Goal: Navigation & Orientation: Find specific page/section

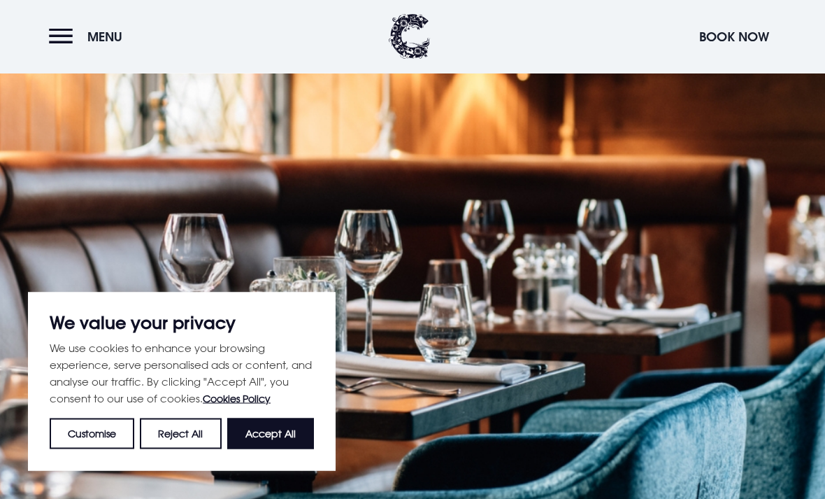
click at [266, 449] on button "Accept All" at bounding box center [270, 433] width 87 height 31
checkbox input "true"
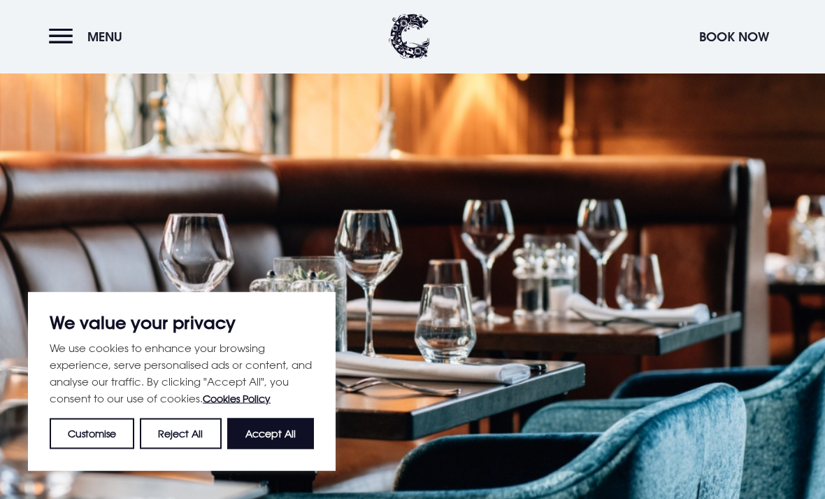
checkbox input "true"
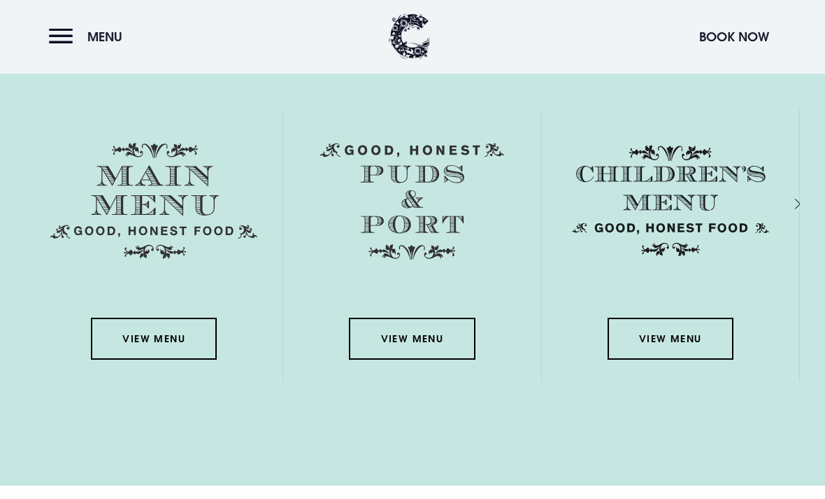
scroll to position [1981, 0]
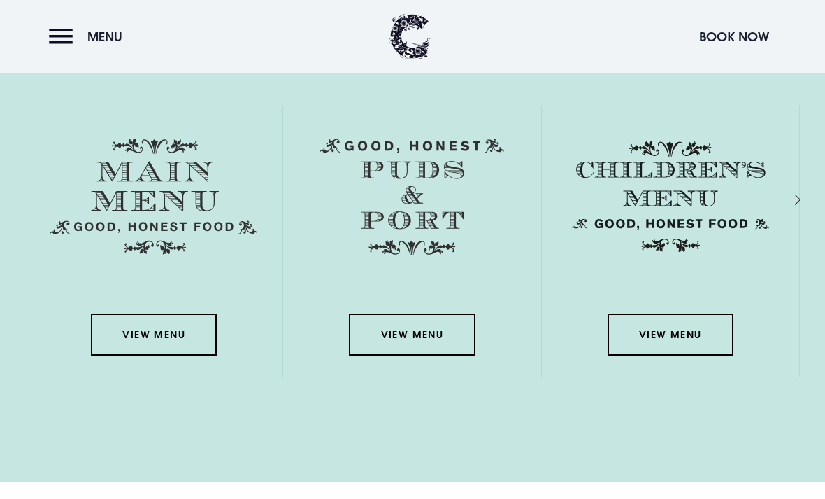
click at [143, 355] on link "View Menu" at bounding box center [154, 334] width 126 height 42
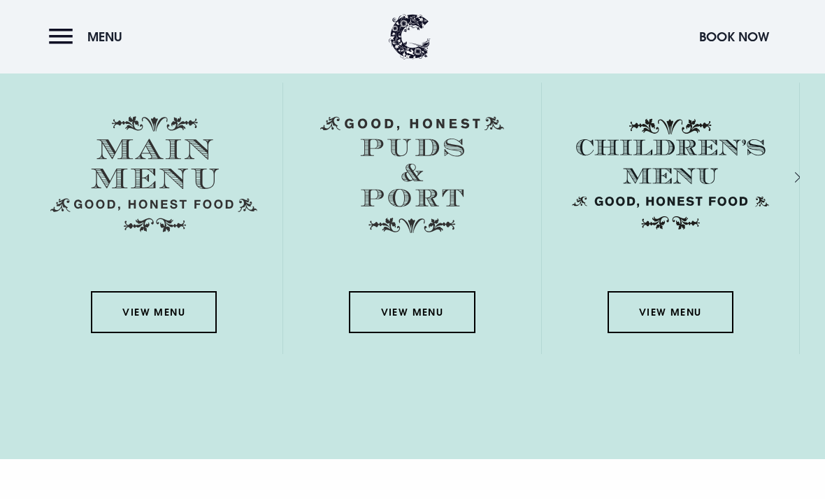
click at [408, 333] on link "View Menu" at bounding box center [412, 312] width 126 height 42
click at [676, 333] on link "View Menu" at bounding box center [671, 312] width 126 height 42
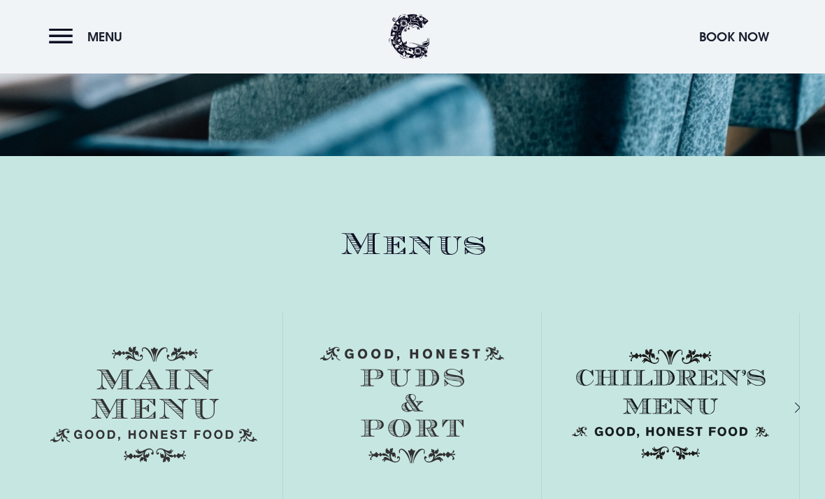
scroll to position [1896, 0]
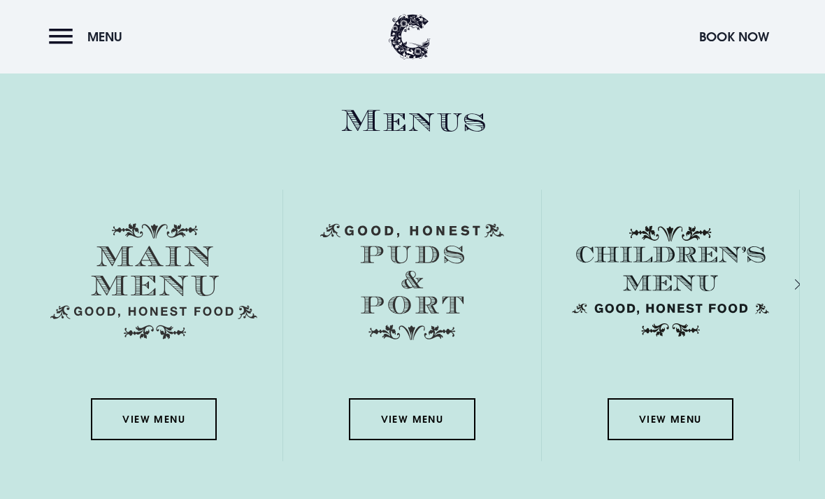
click at [165, 440] on link "View Menu" at bounding box center [154, 419] width 126 height 42
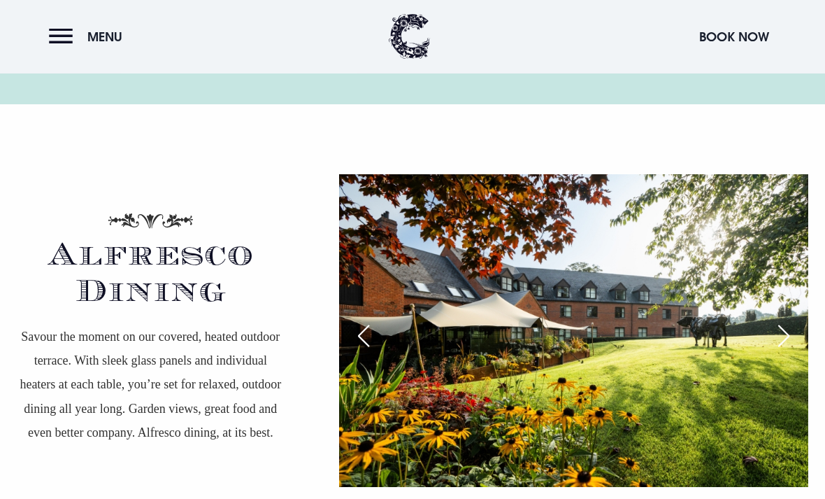
scroll to position [2358, 0]
click at [64, 43] on button "Menu" at bounding box center [89, 37] width 80 height 30
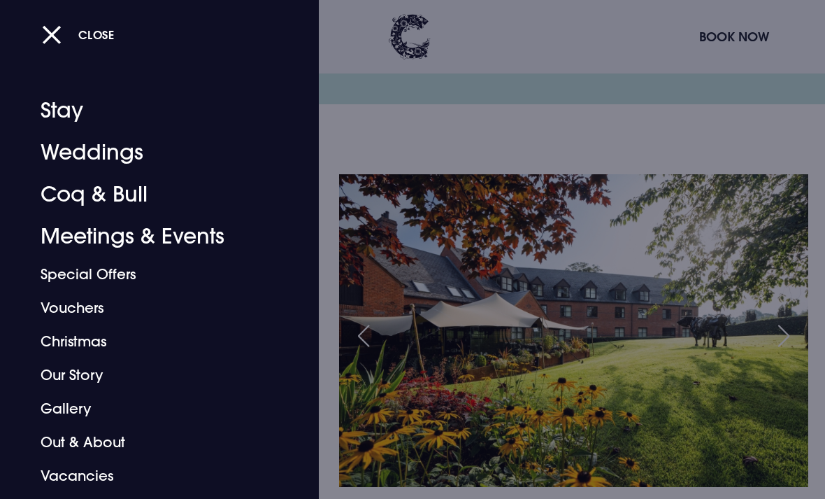
click at [52, 336] on link "Christmas" at bounding box center [150, 342] width 219 height 34
